Goal: Task Accomplishment & Management: Manage account settings

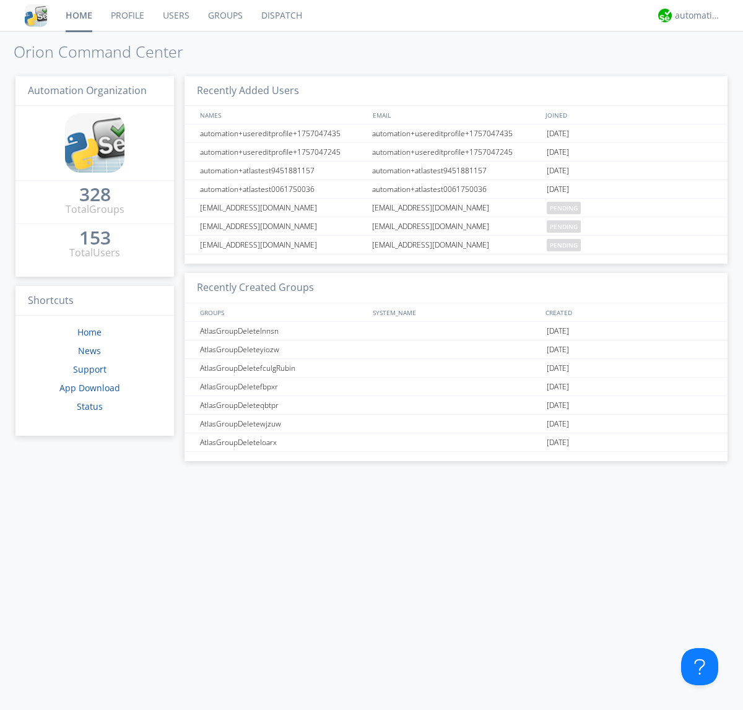
click at [175, 15] on link "Users" at bounding box center [176, 15] width 45 height 31
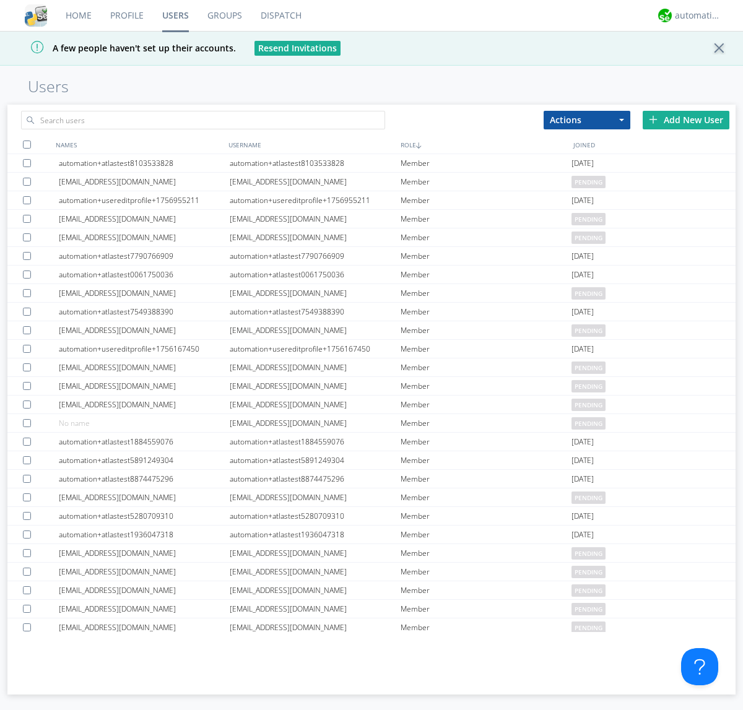
click at [686, 119] on div "Add New User" at bounding box center [686, 120] width 87 height 19
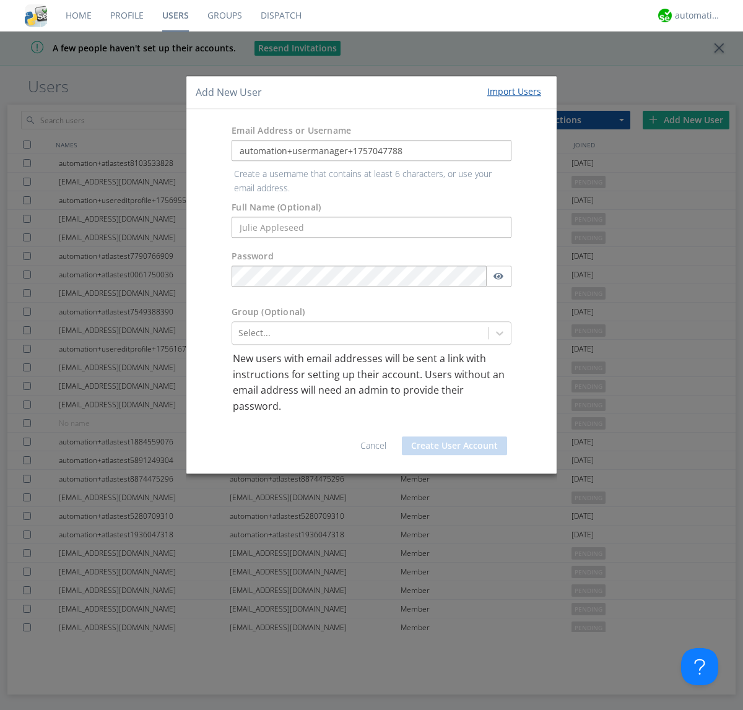
type input "automation+usermanager+1757047788"
click at [454, 436] on button "Create User Account" at bounding box center [454, 445] width 105 height 19
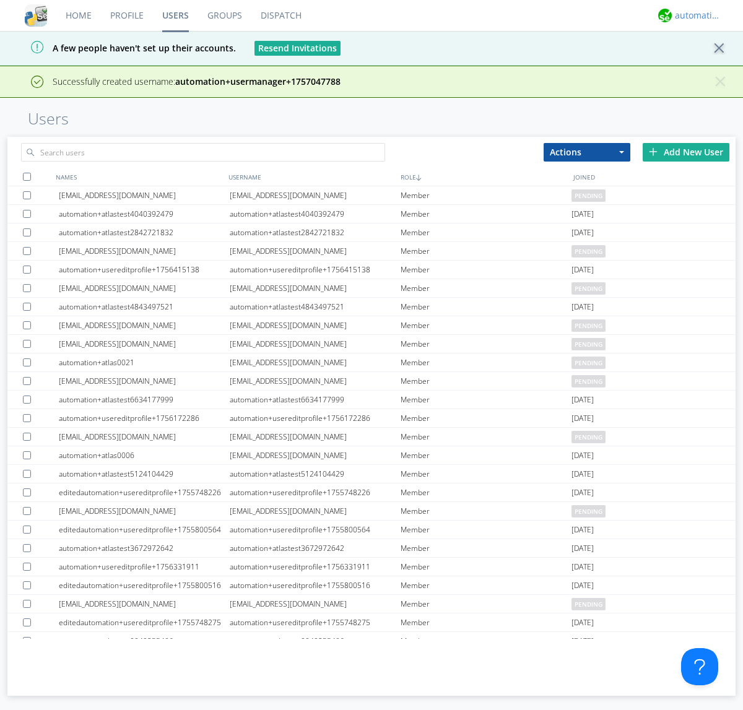
click at [695, 15] on div "automation+atlas" at bounding box center [698, 15] width 46 height 12
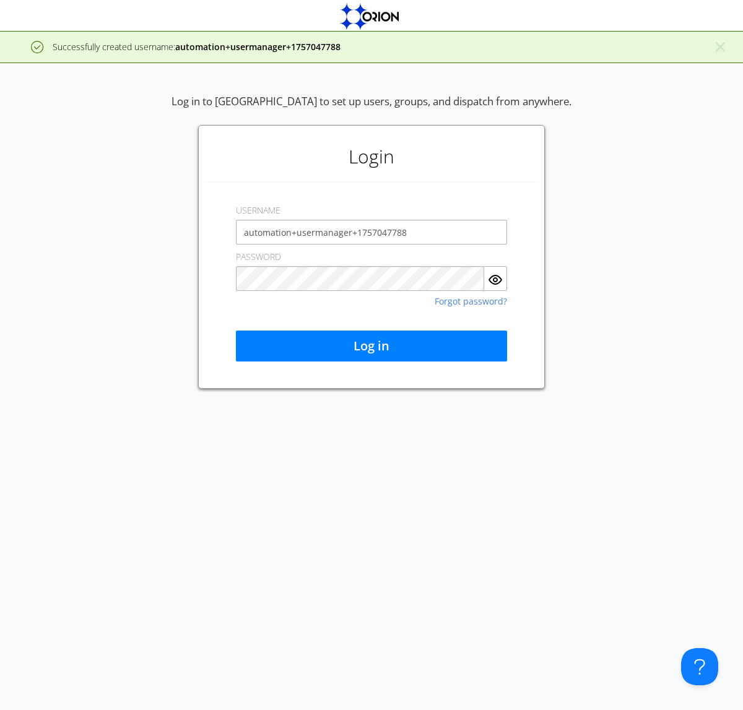
type input "automation+usermanager+1757047788"
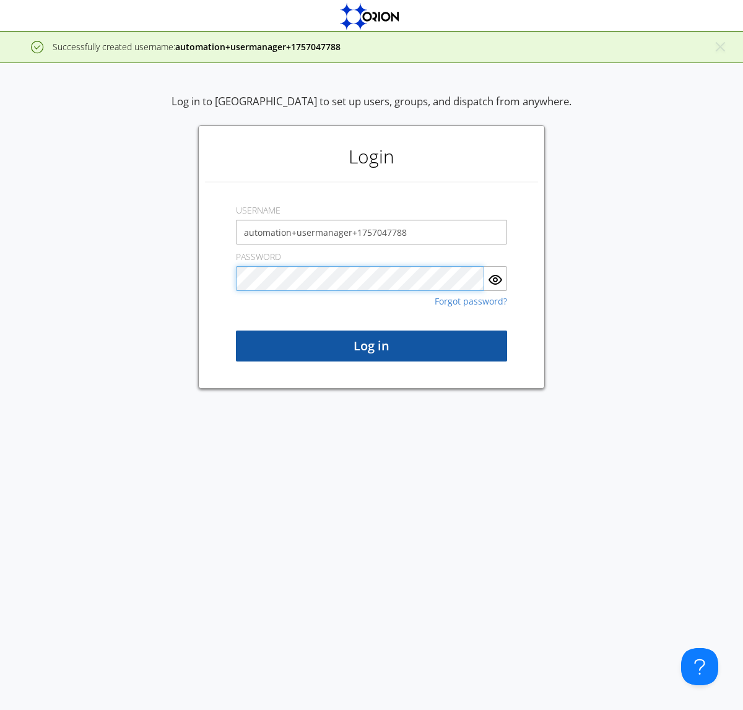
click at [371, 346] on button "Log in" at bounding box center [371, 346] width 271 height 31
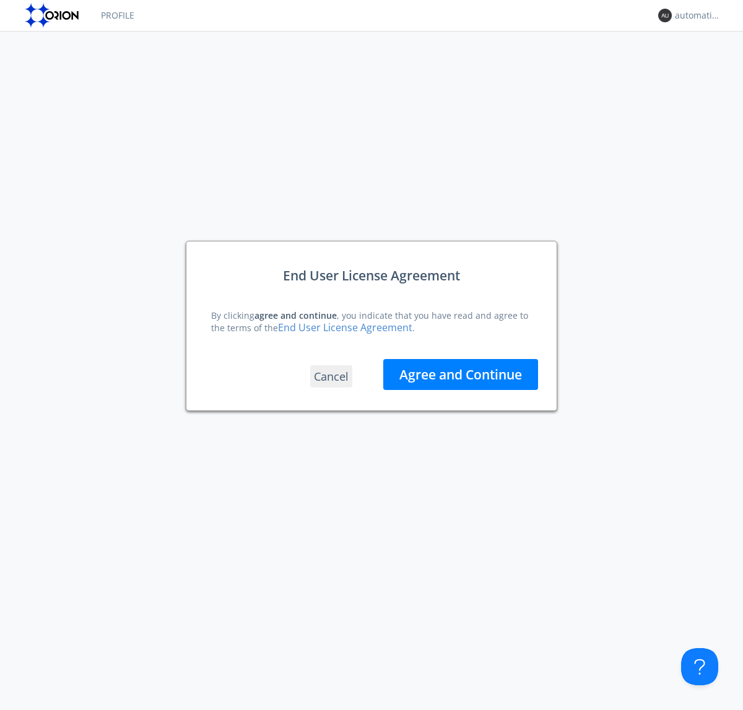
click at [461, 374] on button "Agree and Continue" at bounding box center [460, 374] width 155 height 31
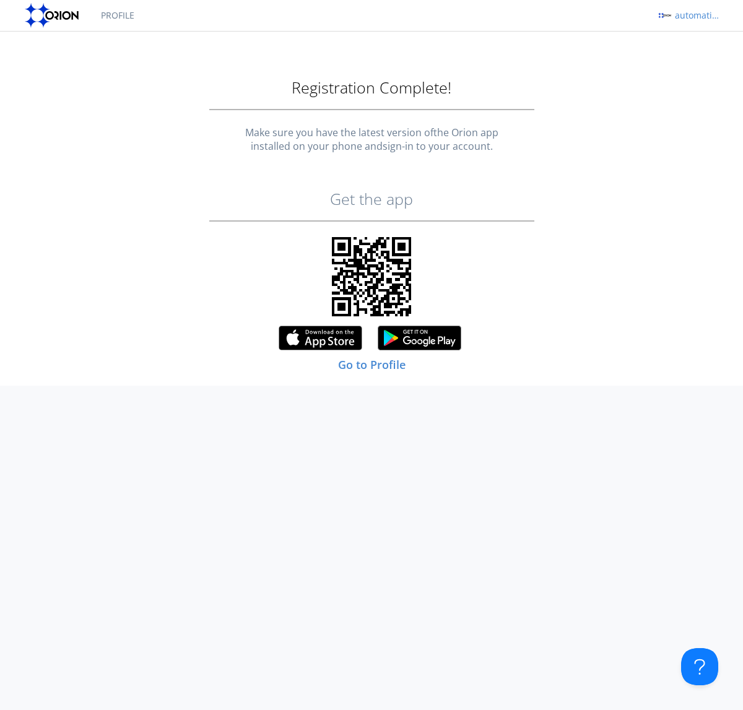
click at [695, 15] on div "automation+usermanager+1757047788" at bounding box center [698, 15] width 46 height 12
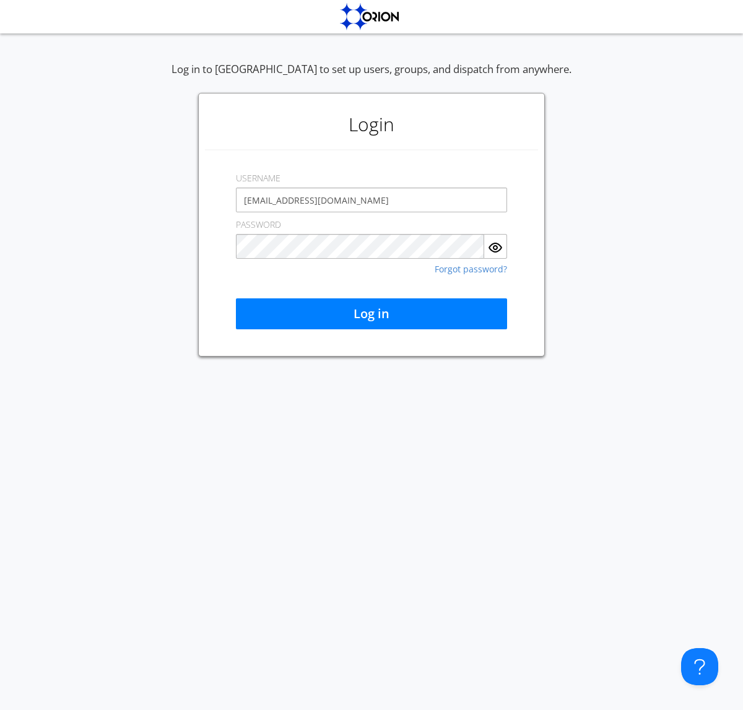
type input "[EMAIL_ADDRESS][DOMAIN_NAME]"
click at [371, 314] on button "Log in" at bounding box center [371, 313] width 271 height 31
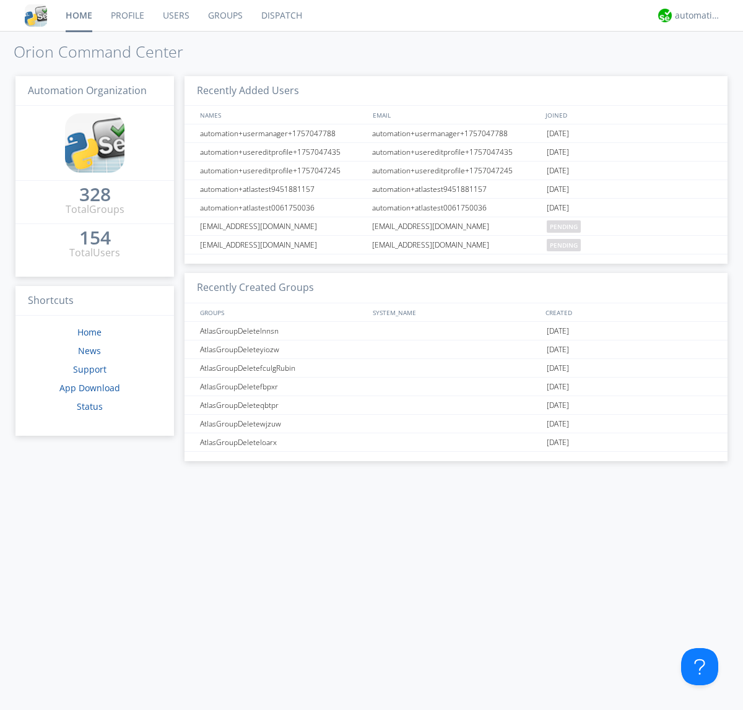
click at [175, 15] on link "Users" at bounding box center [176, 15] width 45 height 31
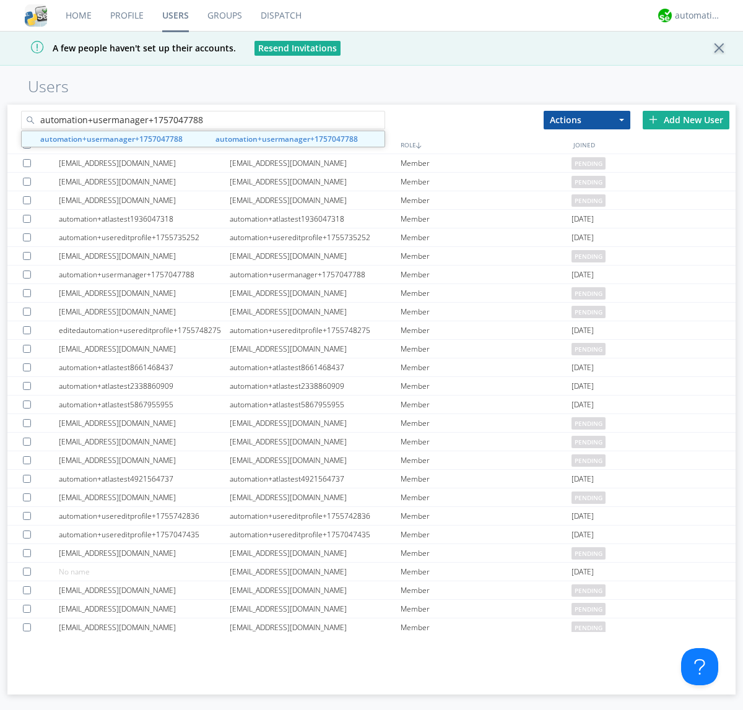
type input "automation+usermanager+1757047788"
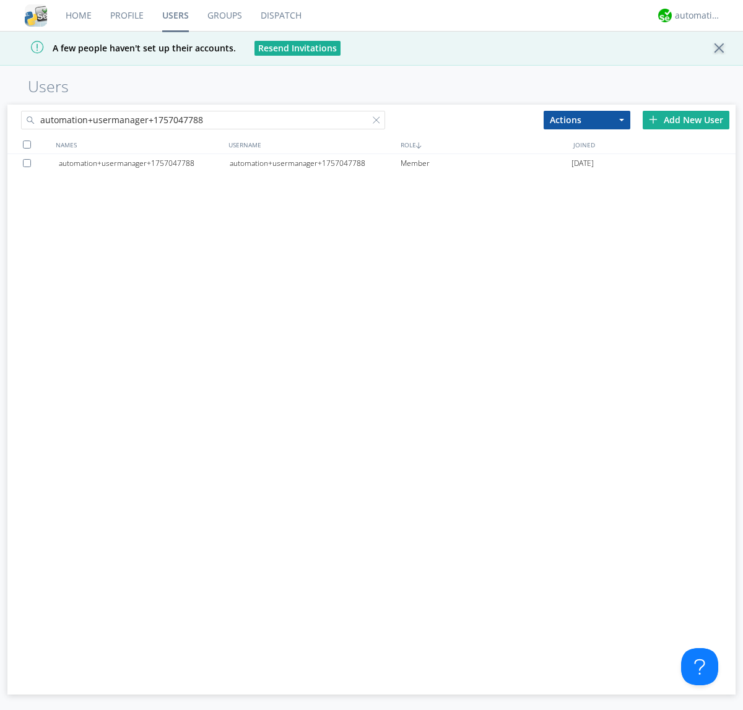
click at [315, 163] on div "automation+usermanager+1757047788" at bounding box center [315, 163] width 171 height 19
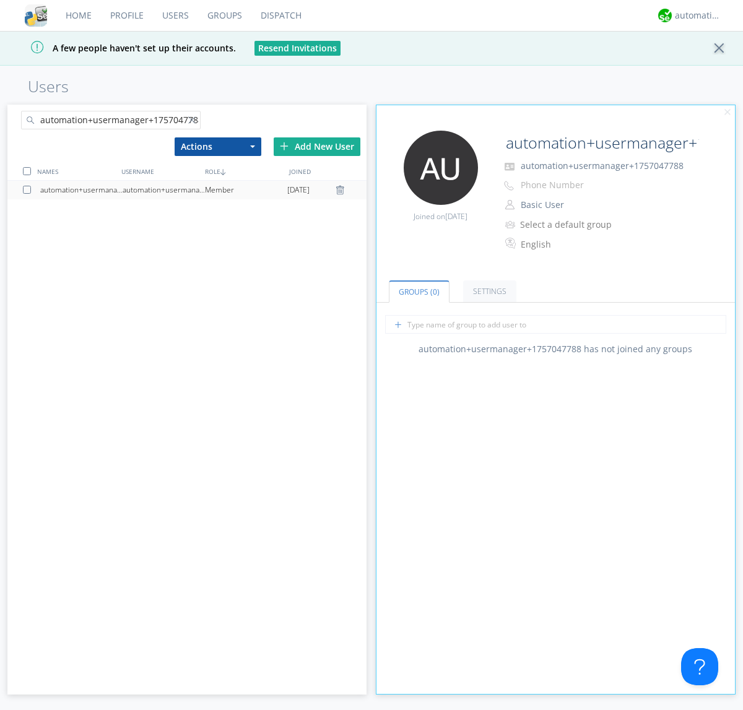
click at [578, 205] on button "Basic User" at bounding box center [578, 204] width 124 height 17
click at [0, 0] on link "Manager" at bounding box center [0, 0] width 0 height 0
click at [695, 15] on div "automation+atlas" at bounding box center [698, 15] width 46 height 12
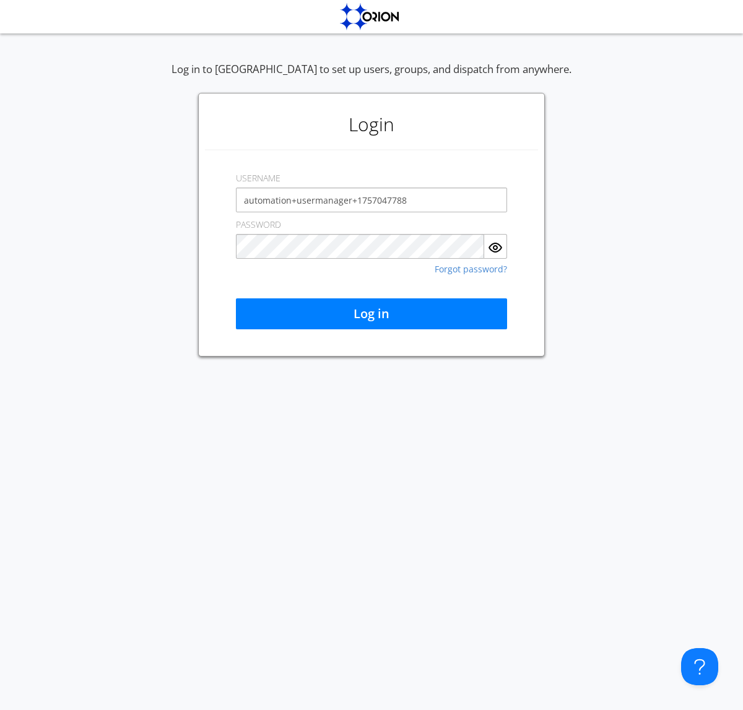
type input "automation+usermanager+1757047788"
click at [371, 314] on button "Log in" at bounding box center [371, 313] width 271 height 31
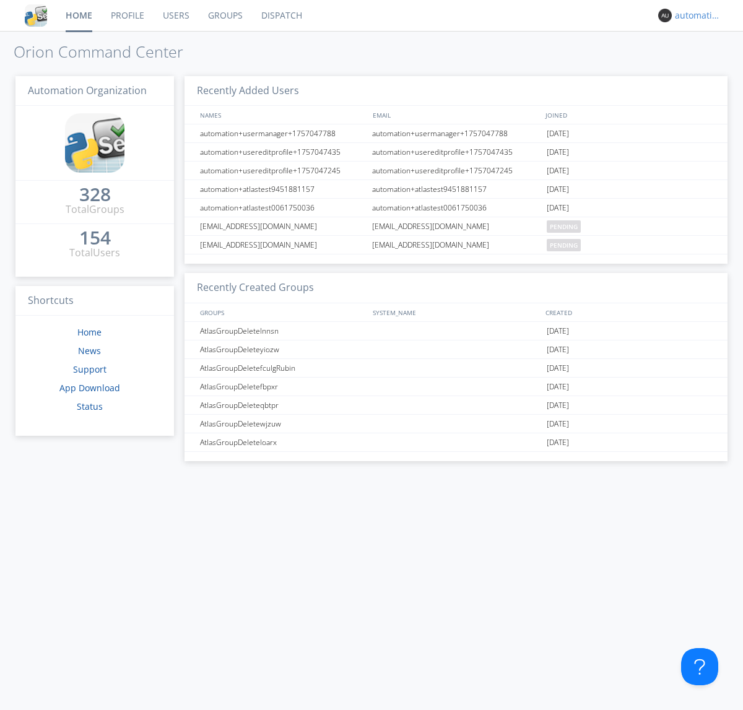
click at [695, 15] on div "automation+usermanager+1757047788" at bounding box center [698, 15] width 46 height 12
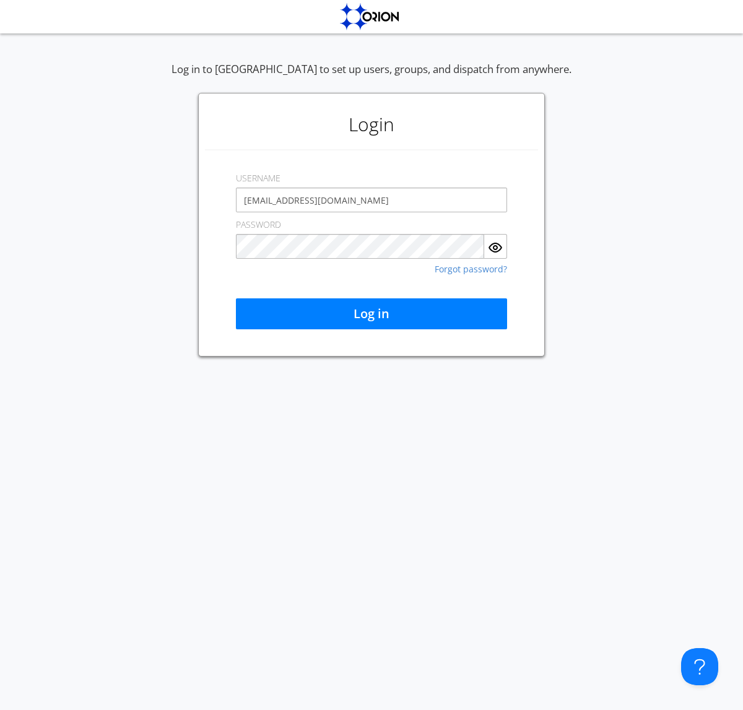
type input "[EMAIL_ADDRESS][DOMAIN_NAME]"
click at [371, 314] on button "Log in" at bounding box center [371, 313] width 271 height 31
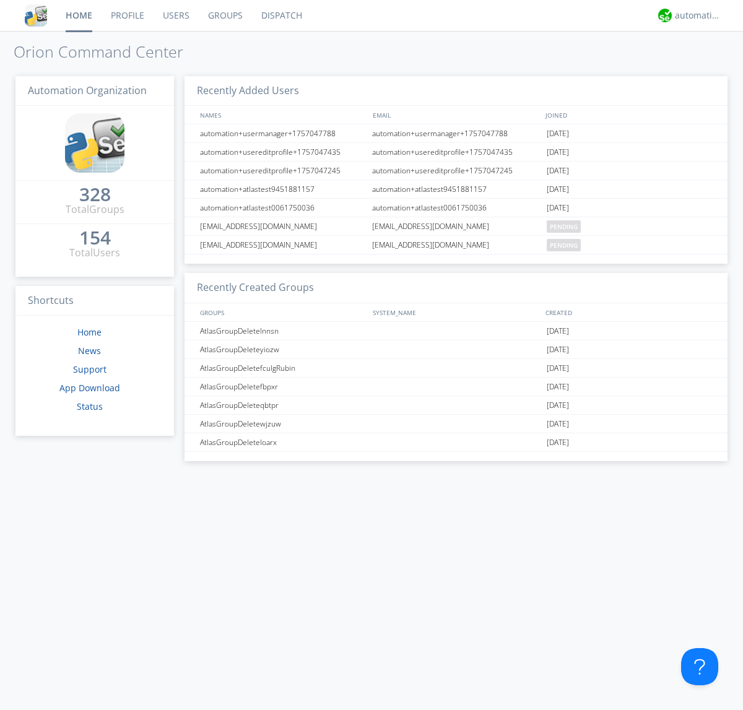
click at [175, 15] on link "Users" at bounding box center [176, 15] width 45 height 31
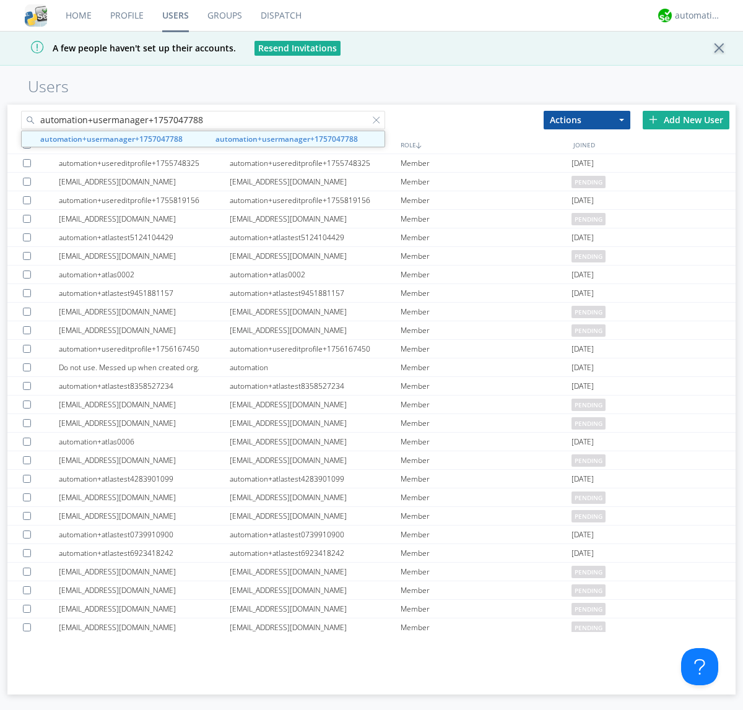
type input "automation+usermanager+1757047788"
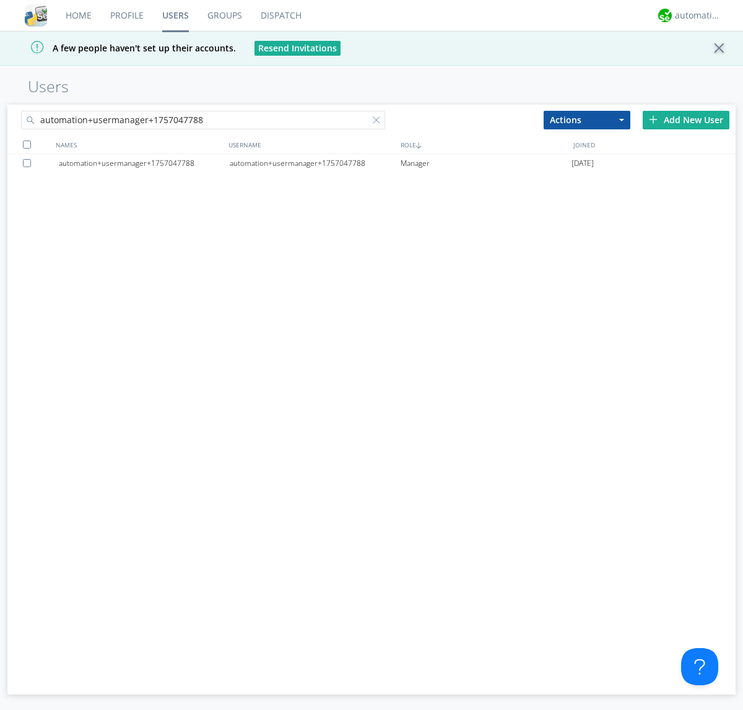
click at [29, 163] on div at bounding box center [29, 163] width 12 height 8
click at [587, 119] on button "Actions" at bounding box center [587, 120] width 87 height 19
click at [0, 0] on link "Delete User" at bounding box center [0, 0] width 0 height 0
